Goal: Use online tool/utility: Utilize a website feature to perform a specific function

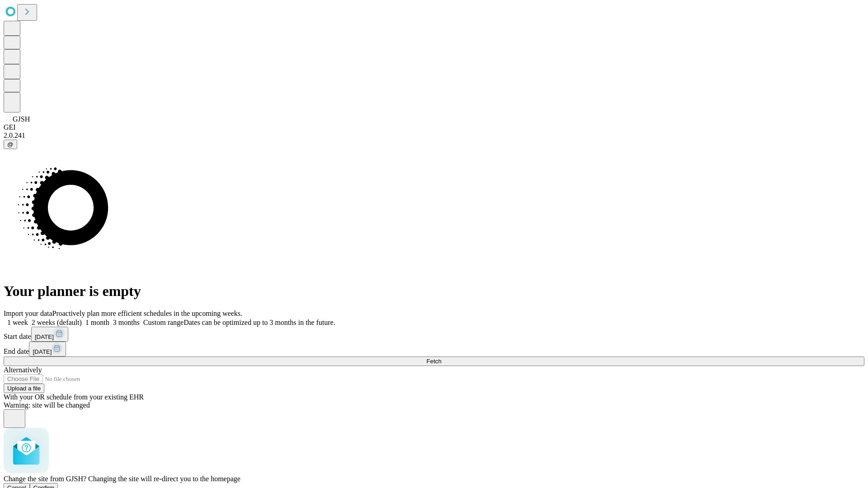
click at [55, 485] on span "Confirm" at bounding box center [43, 488] width 21 height 7
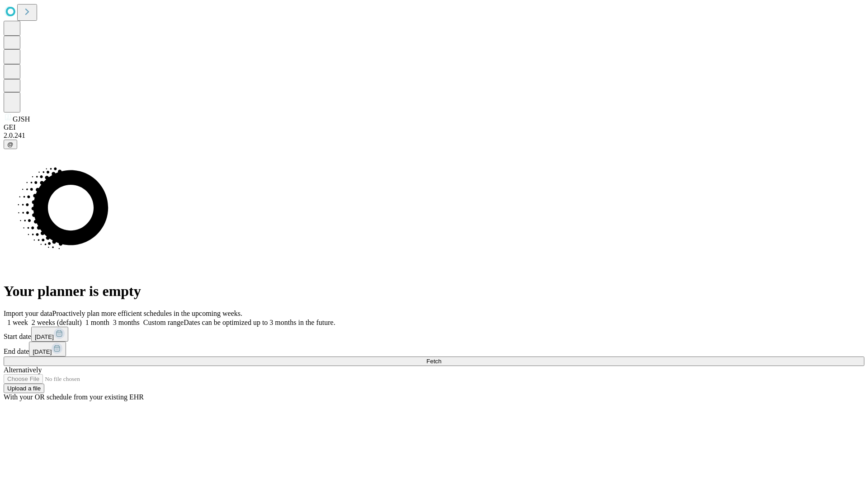
click at [109, 319] on label "1 month" at bounding box center [96, 323] width 28 height 8
click at [441, 358] on span "Fetch" at bounding box center [433, 361] width 15 height 7
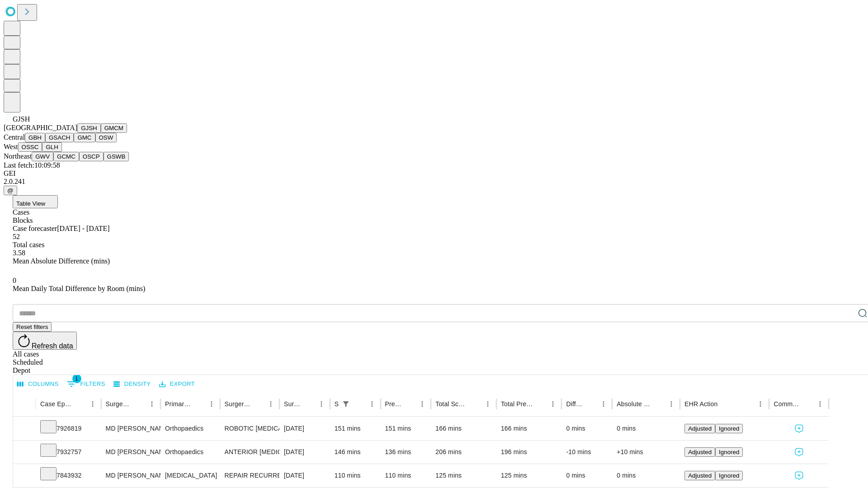
click at [101, 133] on button "GMCM" at bounding box center [114, 127] width 26 height 9
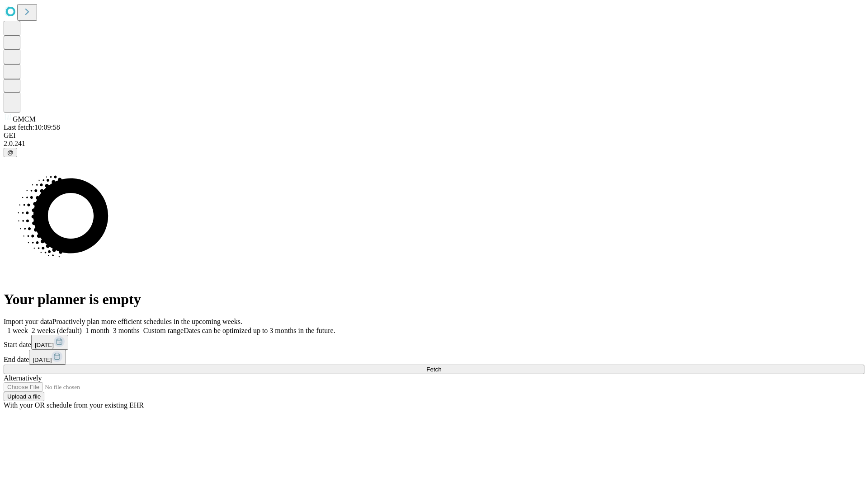
click at [109, 327] on label "1 month" at bounding box center [96, 331] width 28 height 8
click at [441, 366] on span "Fetch" at bounding box center [433, 369] width 15 height 7
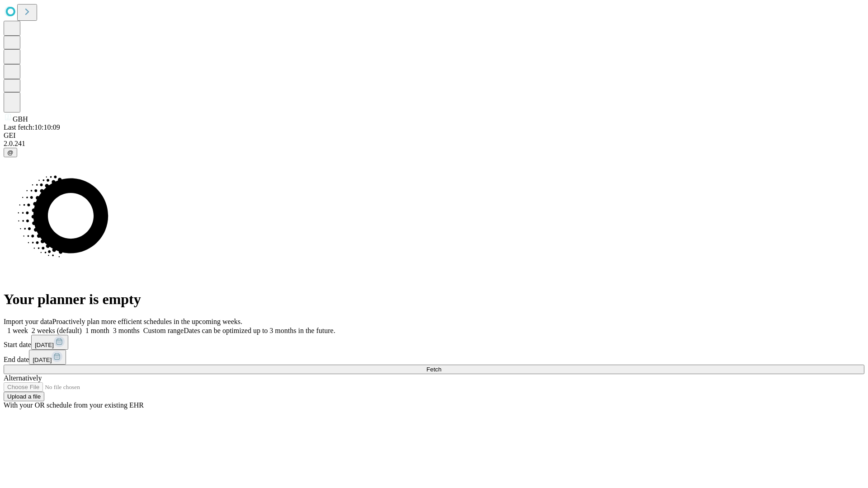
click at [109, 327] on label "1 month" at bounding box center [96, 331] width 28 height 8
click at [441, 366] on span "Fetch" at bounding box center [433, 369] width 15 height 7
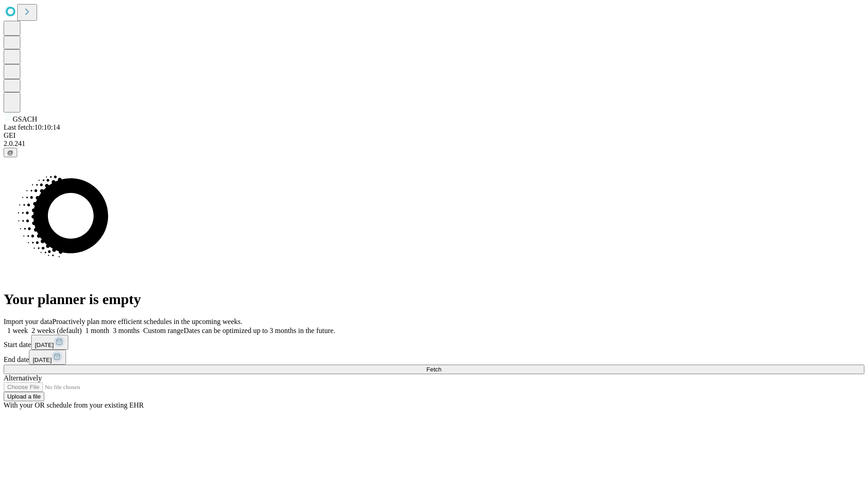
click at [441, 366] on span "Fetch" at bounding box center [433, 369] width 15 height 7
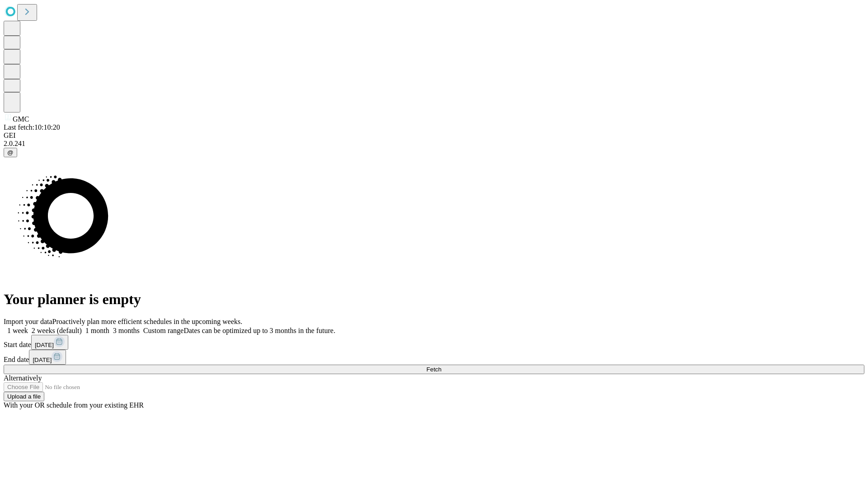
click at [109, 327] on label "1 month" at bounding box center [96, 331] width 28 height 8
click at [441, 366] on span "Fetch" at bounding box center [433, 369] width 15 height 7
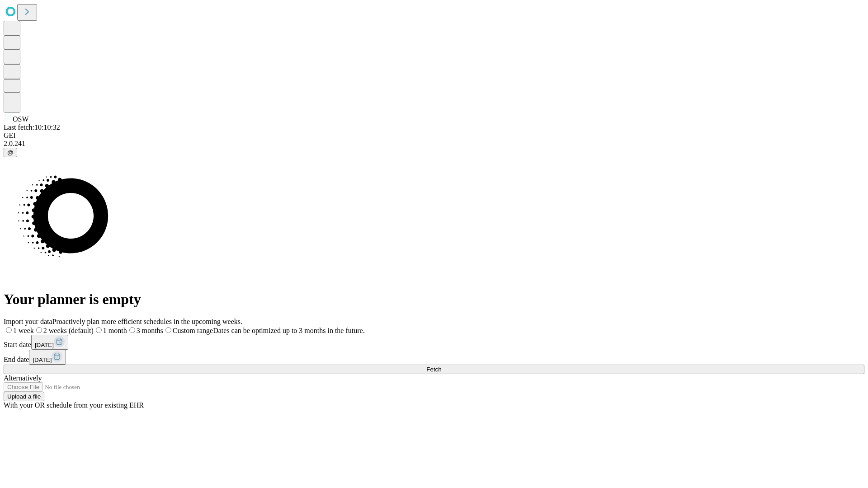
click at [127, 327] on label "1 month" at bounding box center [110, 331] width 33 height 8
click at [441, 366] on span "Fetch" at bounding box center [433, 369] width 15 height 7
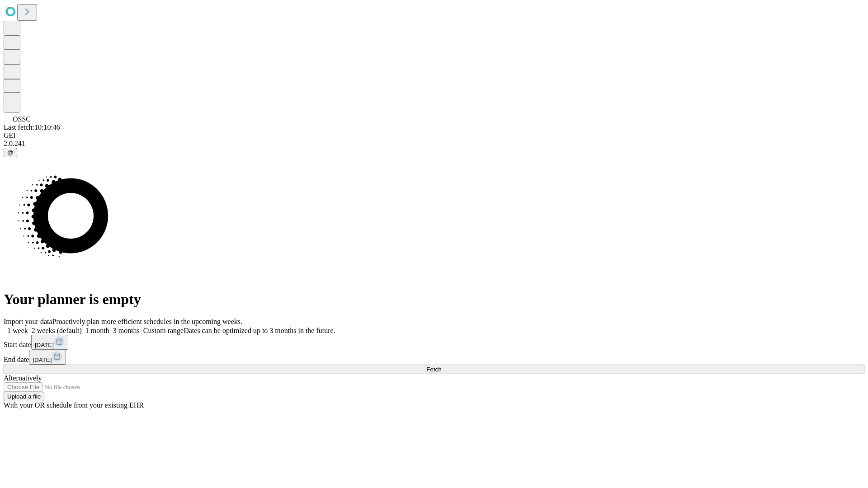
click at [109, 327] on label "1 month" at bounding box center [96, 331] width 28 height 8
click at [441, 366] on span "Fetch" at bounding box center [433, 369] width 15 height 7
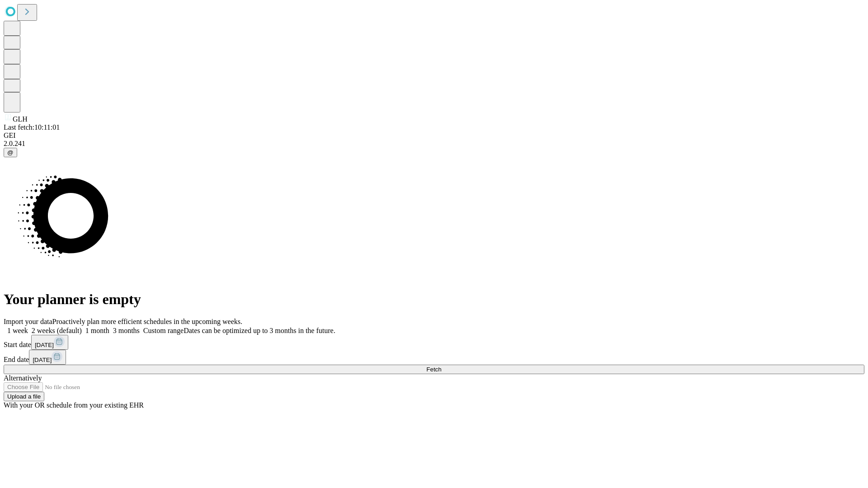
click at [109, 327] on label "1 month" at bounding box center [96, 331] width 28 height 8
click at [441, 366] on span "Fetch" at bounding box center [433, 369] width 15 height 7
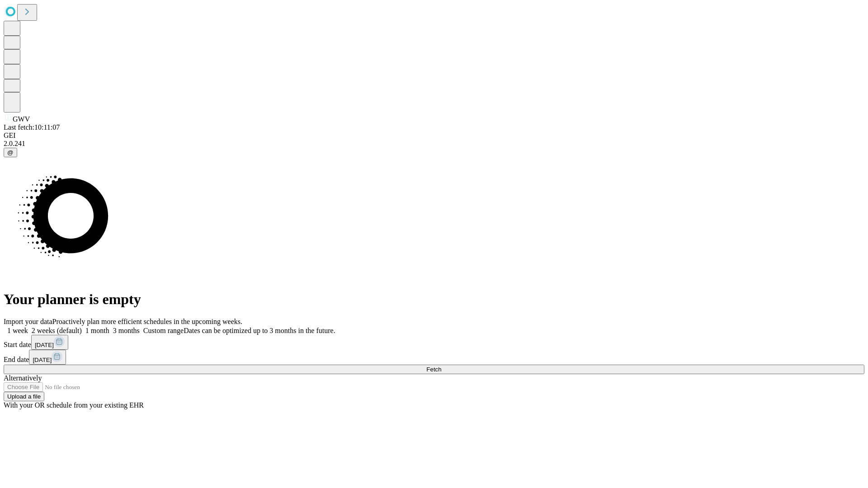
click at [109, 327] on label "1 month" at bounding box center [96, 331] width 28 height 8
click at [441, 366] on span "Fetch" at bounding box center [433, 369] width 15 height 7
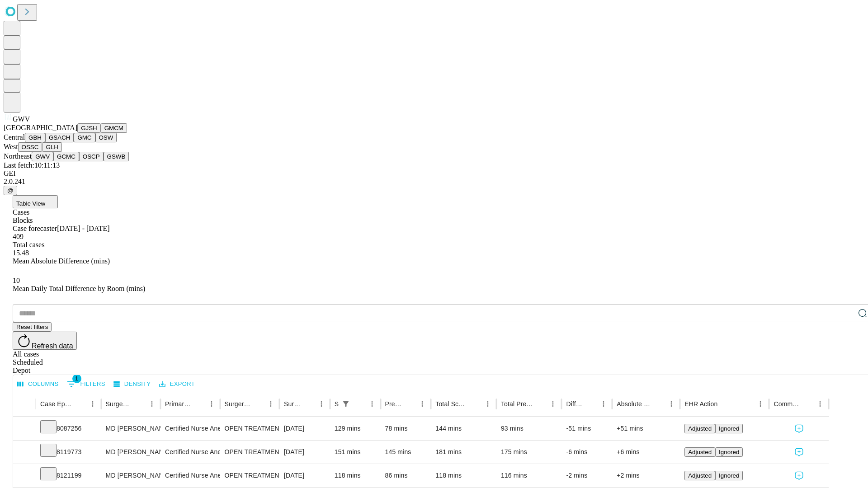
click at [70, 161] on button "GCMC" at bounding box center [66, 156] width 26 height 9
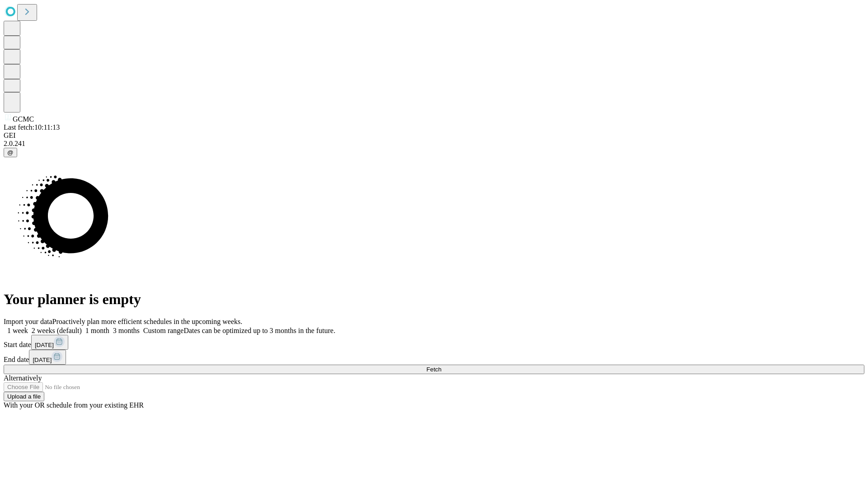
click at [109, 327] on label "1 month" at bounding box center [96, 331] width 28 height 8
click at [441, 366] on span "Fetch" at bounding box center [433, 369] width 15 height 7
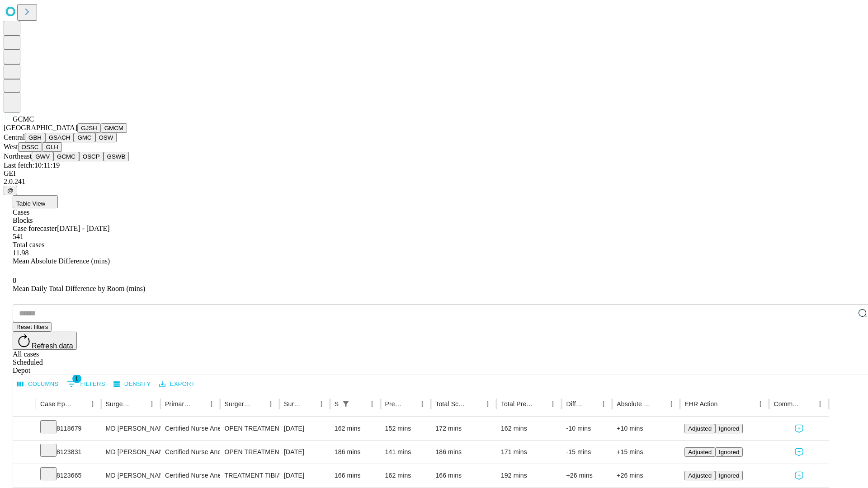
click at [79, 161] on button "OSCP" at bounding box center [91, 156] width 24 height 9
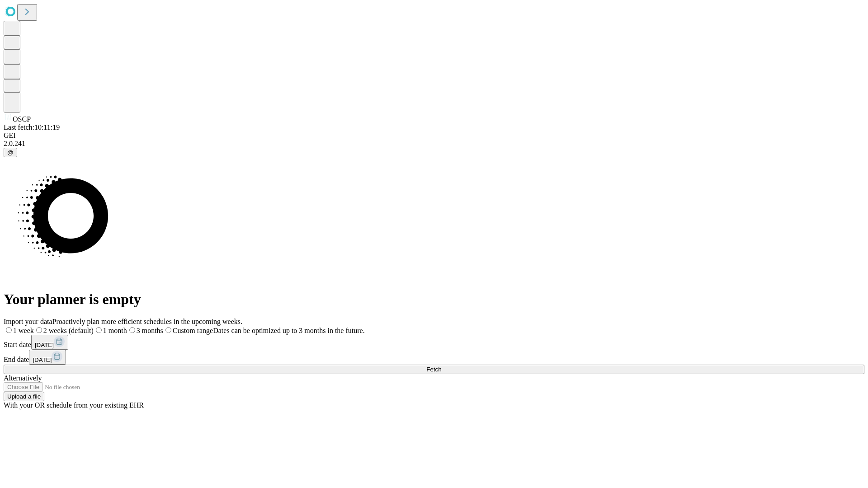
click at [127, 327] on label "1 month" at bounding box center [110, 331] width 33 height 8
click at [441, 366] on span "Fetch" at bounding box center [433, 369] width 15 height 7
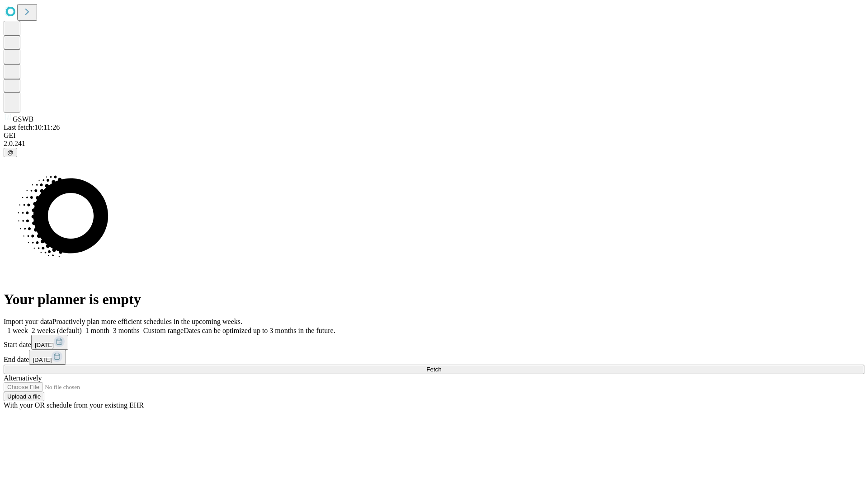
click at [441, 366] on span "Fetch" at bounding box center [433, 369] width 15 height 7
